Goal: Navigation & Orientation: Find specific page/section

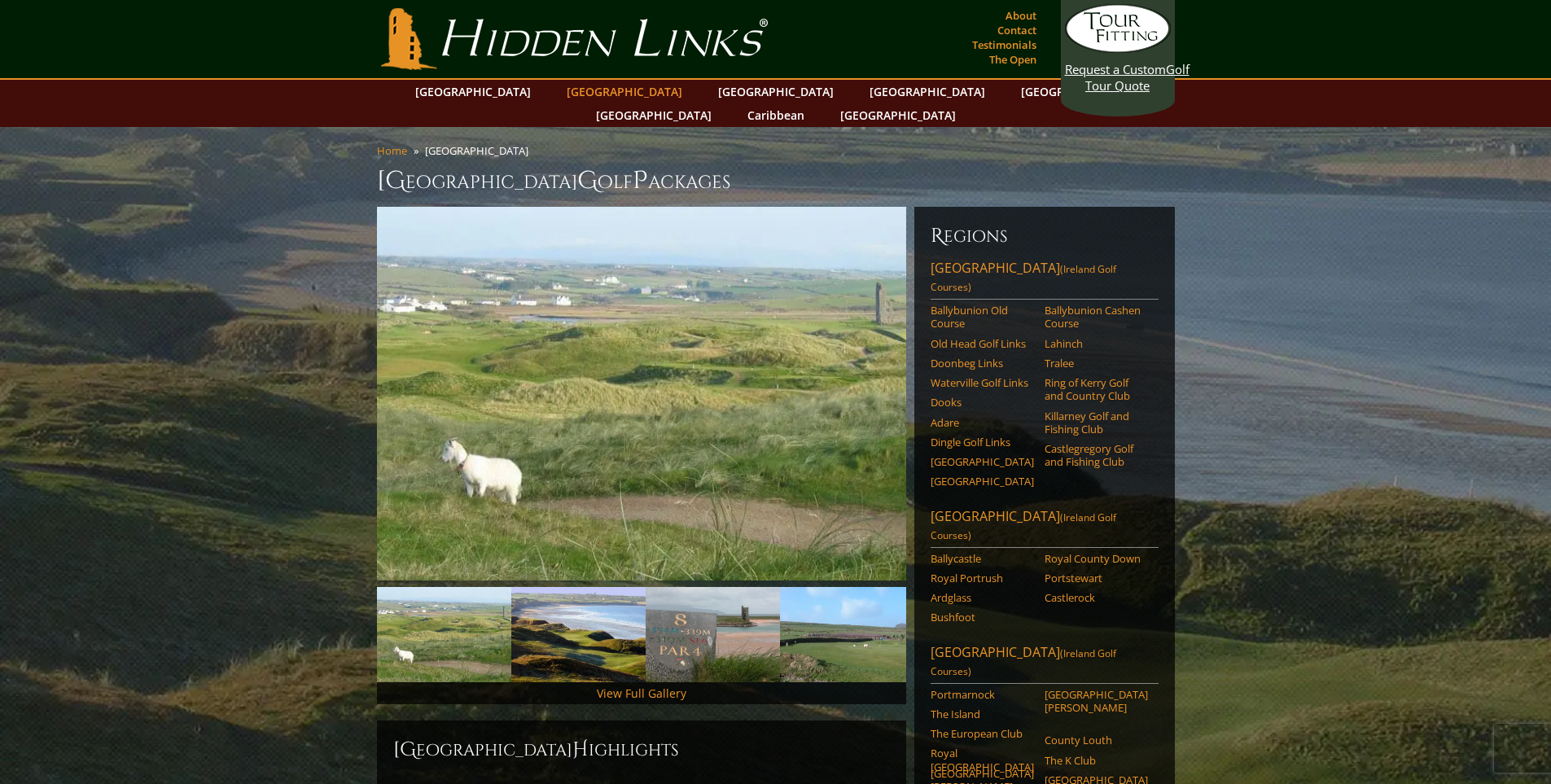
click at [583, 92] on link "[GEOGRAPHIC_DATA]" at bounding box center [624, 92] width 132 height 24
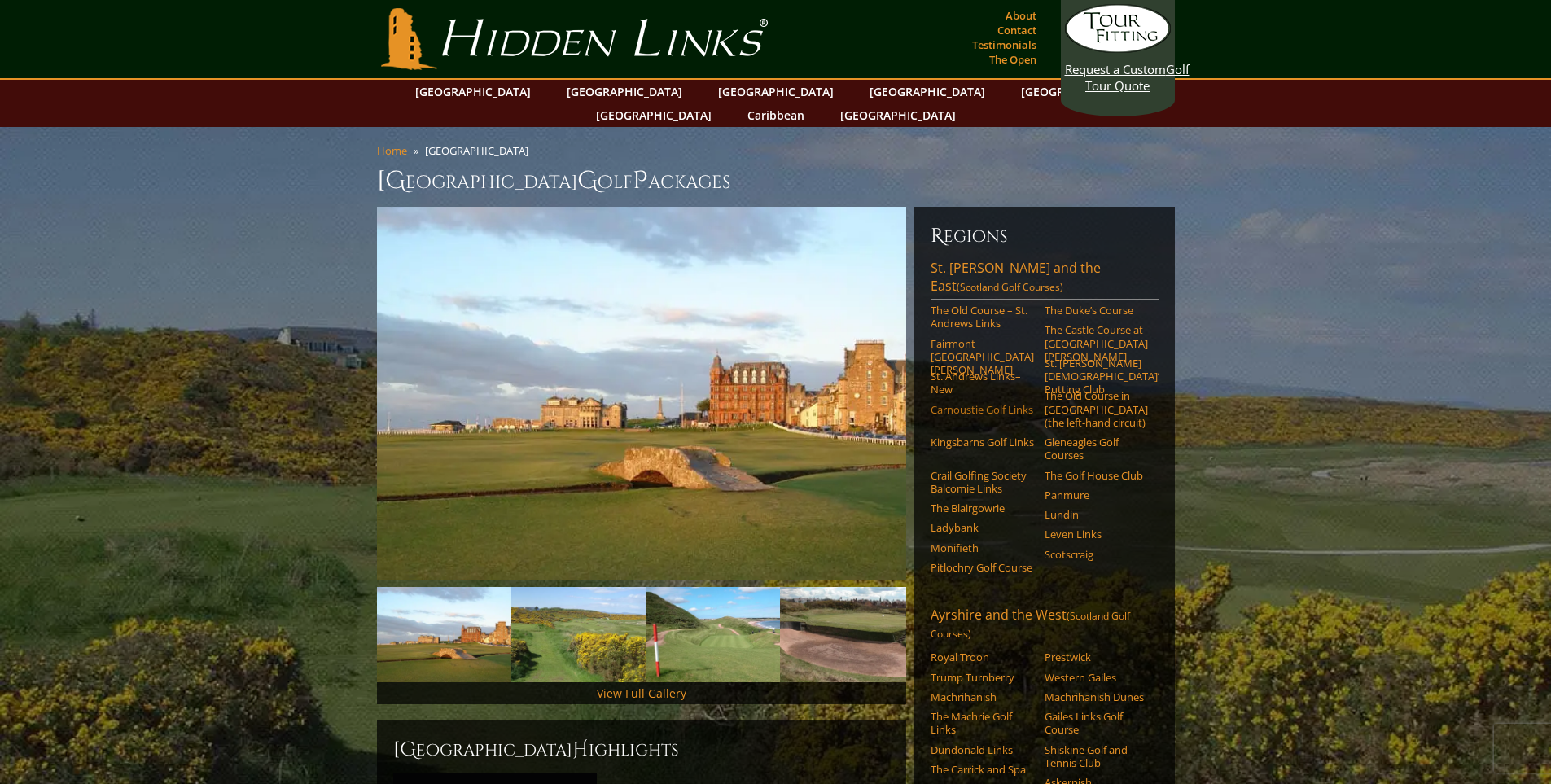
click at [956, 403] on link "Carnoustie Golf Links" at bounding box center [982, 409] width 103 height 13
